Goal: Task Accomplishment & Management: Use online tool/utility

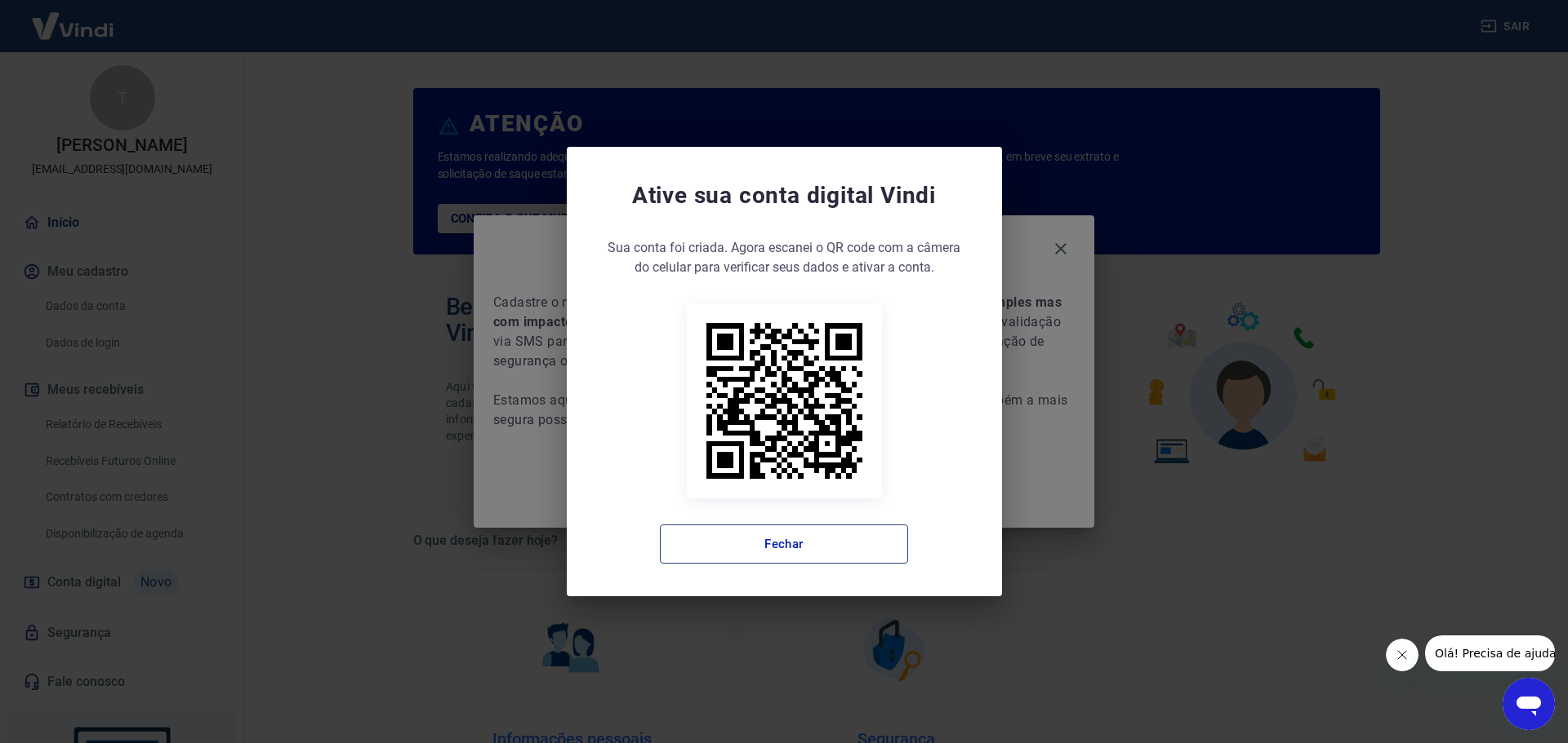
click at [865, 561] on button "Fechar" at bounding box center [783, 544] width 248 height 40
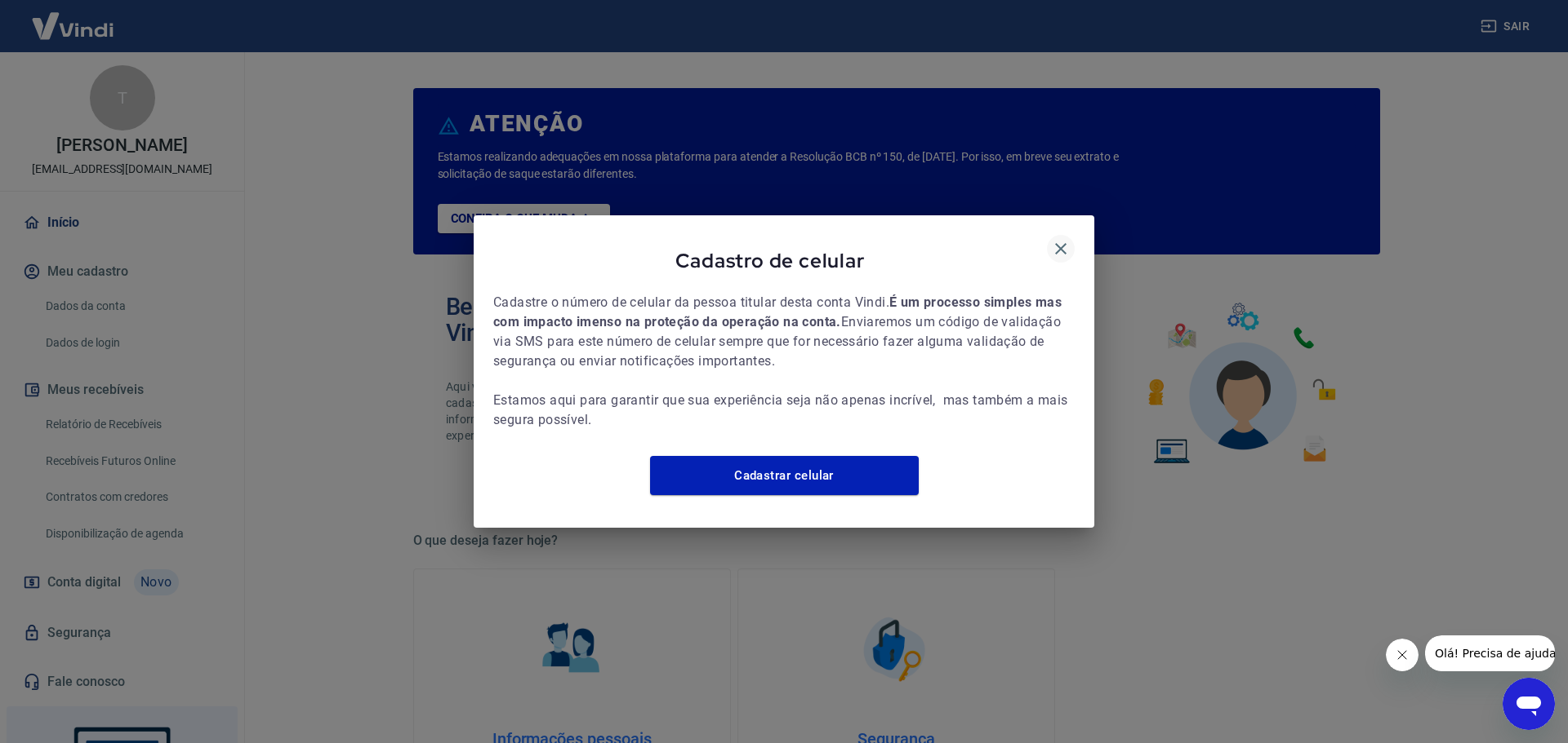
click at [1069, 247] on icon "button" at bounding box center [1061, 249] width 20 height 20
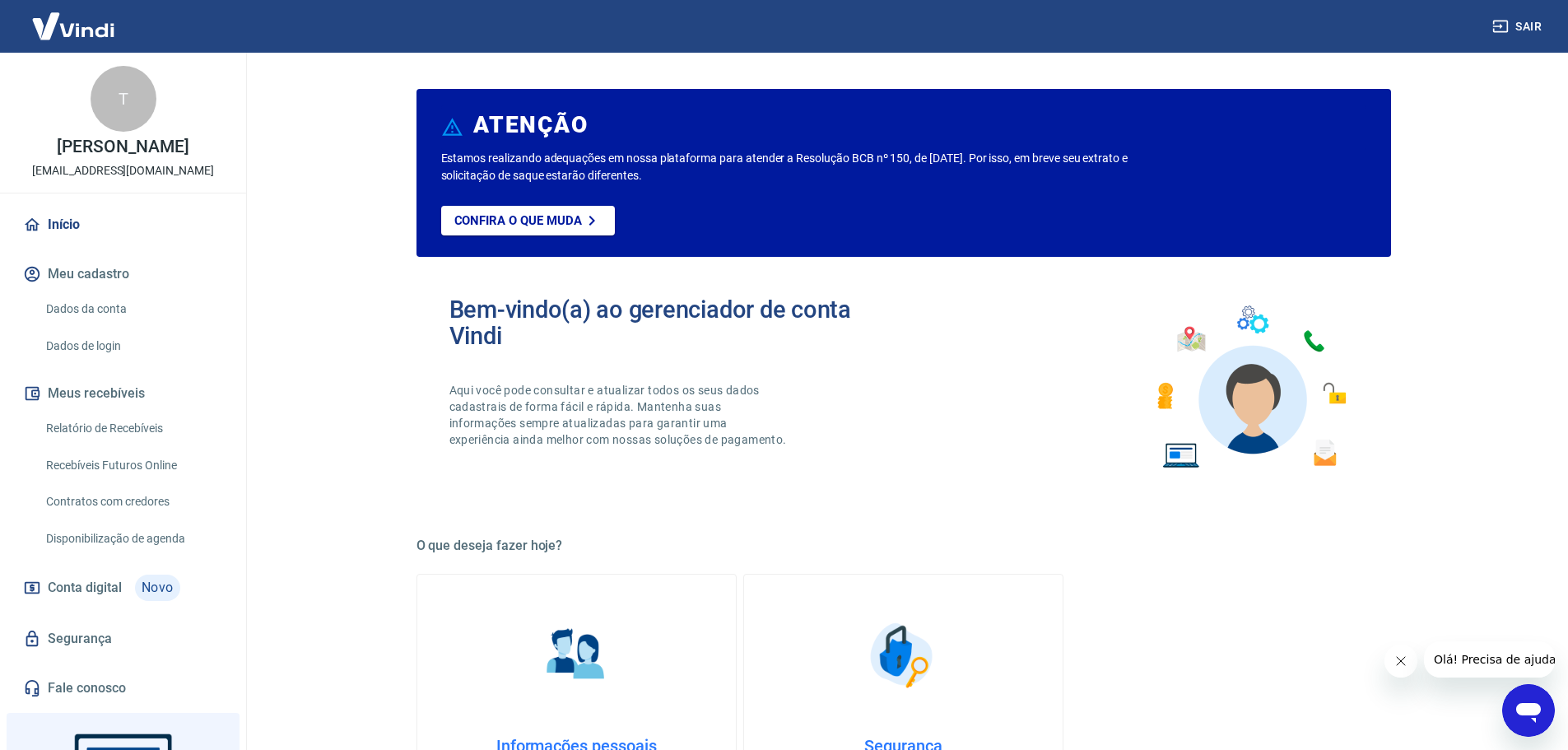
click at [111, 465] on link "Recebíveis Futuros Online" at bounding box center [133, 466] width 187 height 34
